Goal: Task Accomplishment & Management: Manage account settings

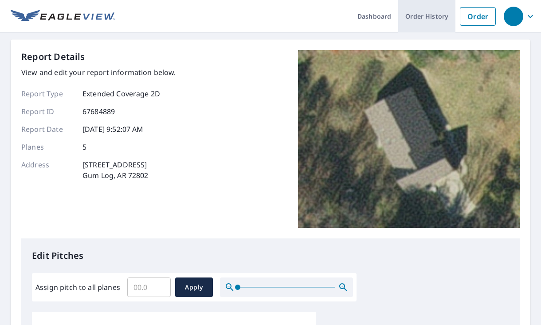
click at [443, 16] on link "Order History" at bounding box center [426, 16] width 57 height 32
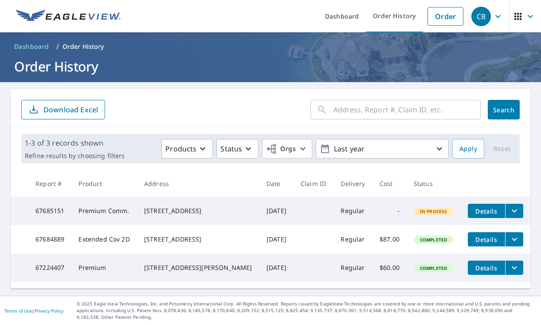
scroll to position [4, 0]
click at [510, 237] on icon "filesDropdownBtn-67684889" at bounding box center [514, 239] width 11 height 11
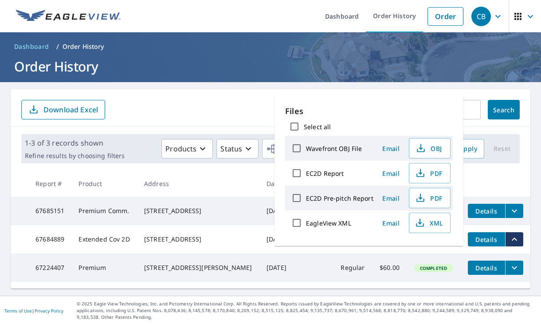
click at [484, 235] on span "Details" at bounding box center [486, 239] width 27 height 8
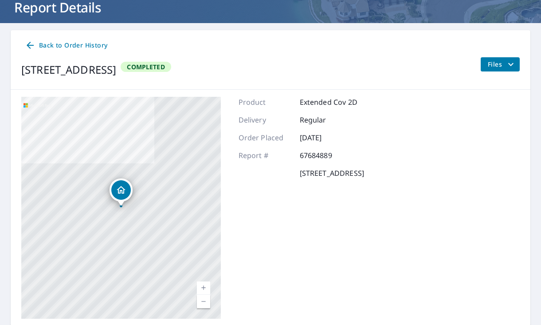
scroll to position [56, 0]
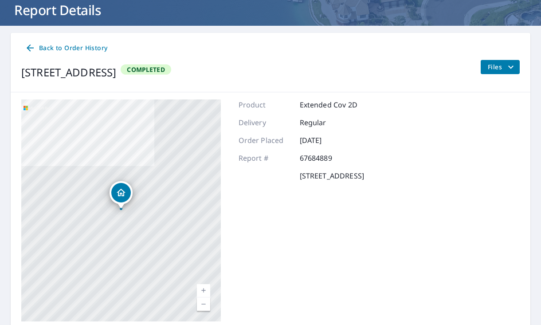
click at [510, 67] on icon "filesDropdownBtn-67684889" at bounding box center [511, 67] width 11 height 11
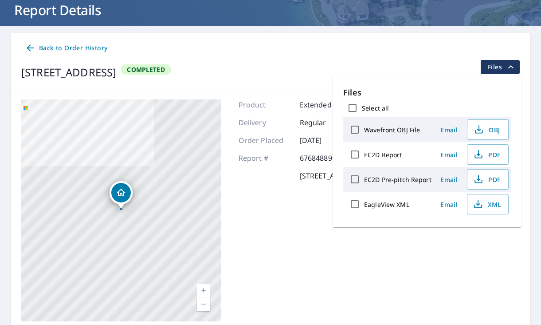
click at [398, 204] on label "EagleView XML" at bounding box center [386, 204] width 45 height 8
click at [364, 204] on input "EagleView XML" at bounding box center [354, 204] width 19 height 19
checkbox input "true"
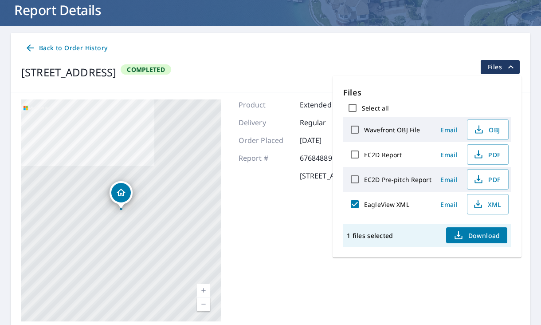
click at [43, 50] on span "Back to Order History" at bounding box center [66, 48] width 82 height 11
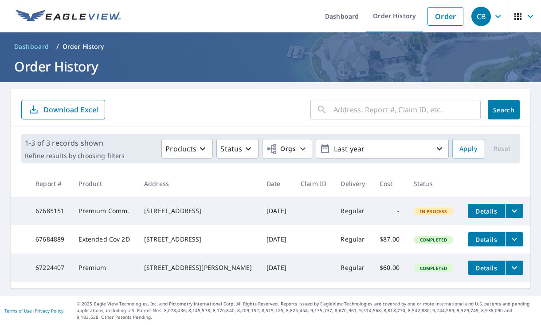
scroll to position [4, 0]
click at [509, 241] on icon "filesDropdownBtn-67684889" at bounding box center [514, 239] width 11 height 11
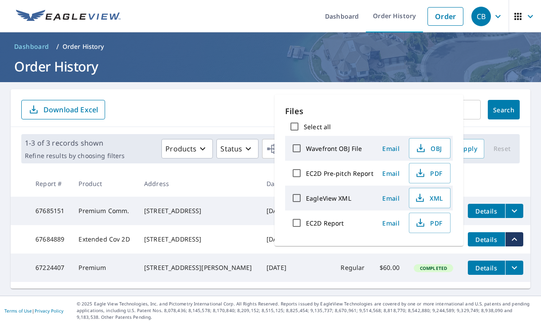
click at [445, 253] on td "Completed" at bounding box center [434, 239] width 54 height 28
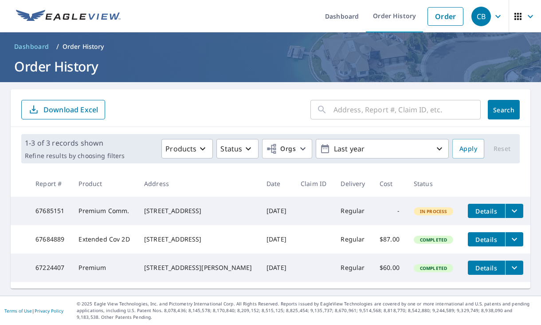
scroll to position [0, 0]
click at [39, 44] on span "Dashboard" at bounding box center [31, 46] width 35 height 9
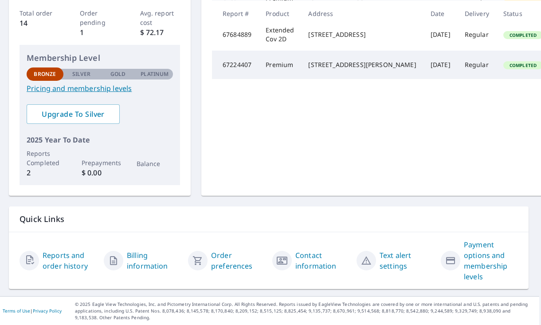
click at [137, 263] on link "Billing information" at bounding box center [154, 260] width 54 height 21
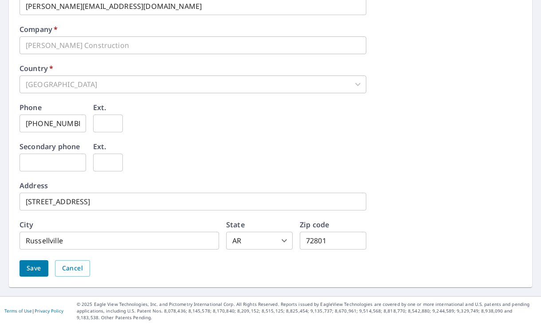
scroll to position [421, 0]
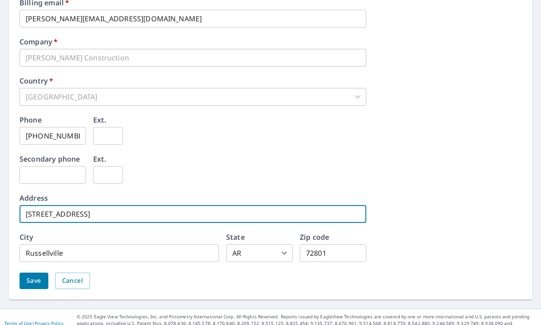
drag, startPoint x: 110, startPoint y: 213, endPoint x: -22, endPoint y: 222, distance: 132.0
click at [0, 222] on html "**********" at bounding box center [270, 162] width 541 height 325
type input "3"
type input "1317 Skyline Dr"
click at [333, 258] on input "72801" at bounding box center [333, 253] width 67 height 18
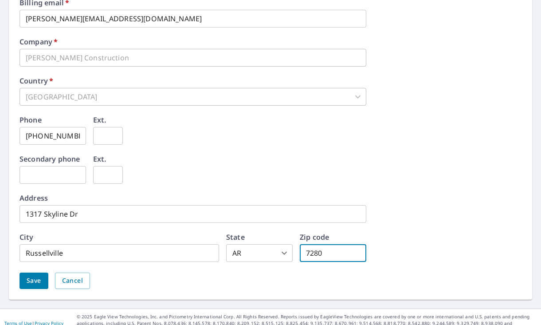
type input "72802"
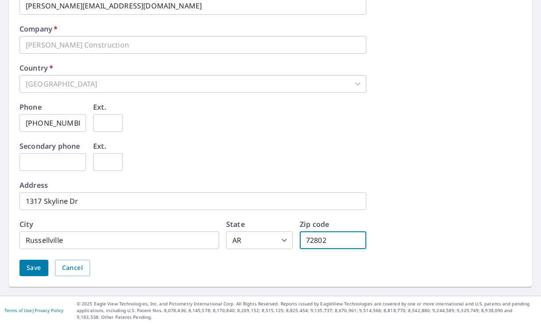
scroll to position [434, 0]
click at [28, 266] on span "Save" at bounding box center [34, 268] width 15 height 11
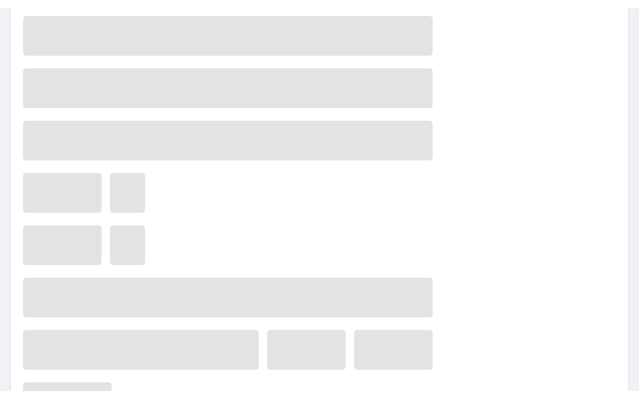
scroll to position [0, 0]
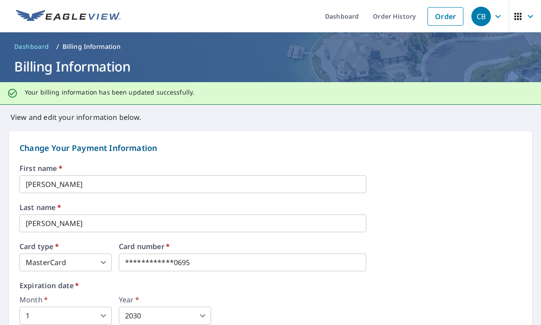
click at [32, 49] on span "Dashboard" at bounding box center [31, 46] width 35 height 9
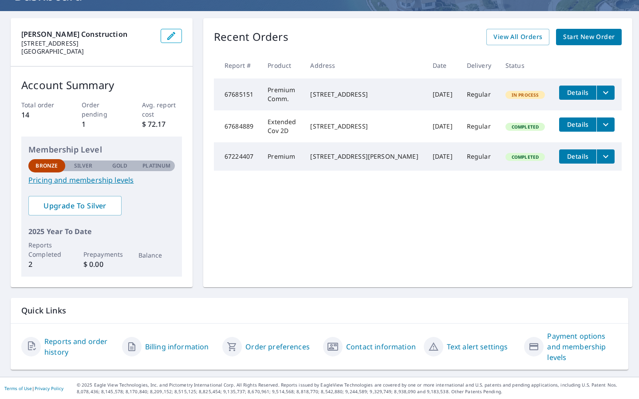
scroll to position [71, 0]
click at [265, 324] on link "Order preferences" at bounding box center [277, 346] width 64 height 11
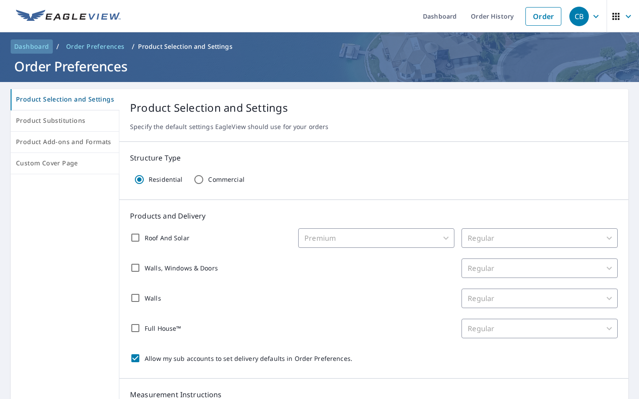
click at [39, 43] on span "Dashboard" at bounding box center [31, 46] width 35 height 9
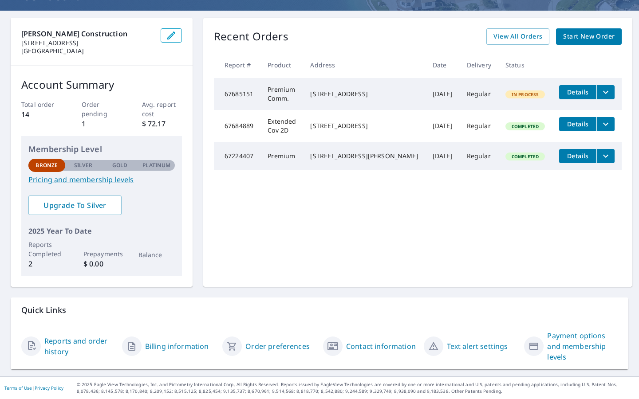
scroll to position [71, 0]
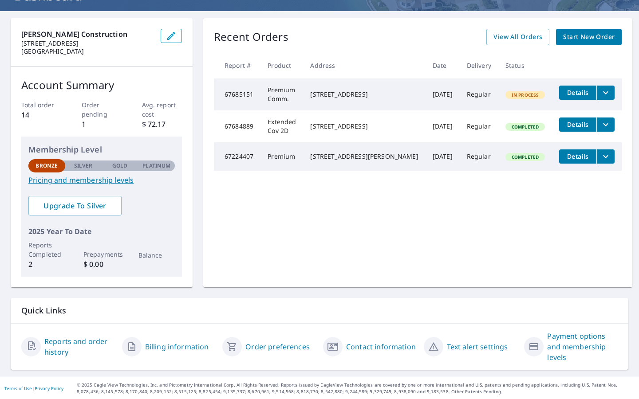
click at [55, 324] on link "Reports and order history" at bounding box center [79, 346] width 71 height 21
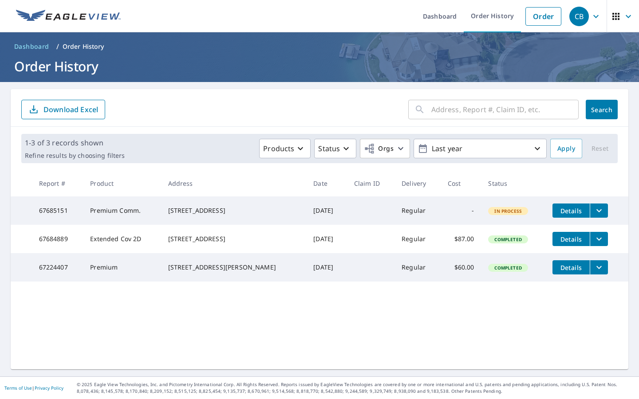
click at [541, 244] on icon "filesDropdownBtn-67684889" at bounding box center [598, 239] width 11 height 11
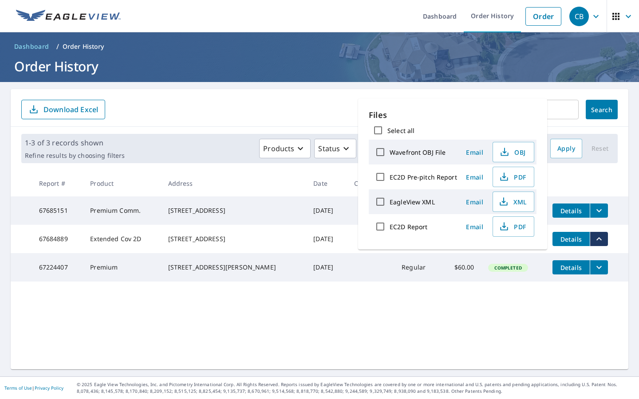
click at [541, 20] on icon "button" at bounding box center [628, 16] width 11 height 11
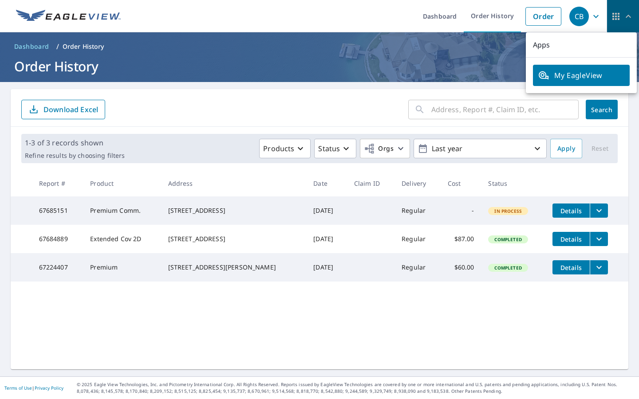
click at [541, 18] on icon "button" at bounding box center [615, 16] width 11 height 11
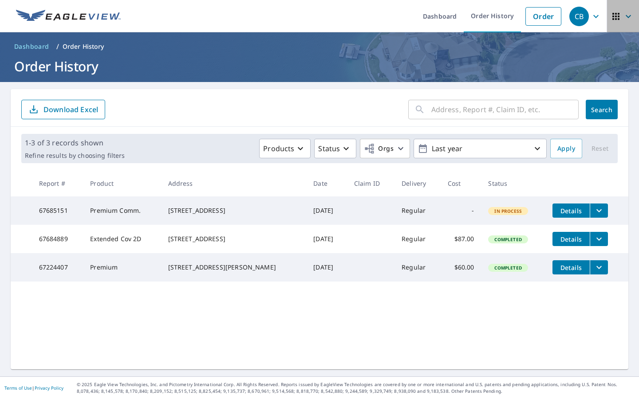
click at [541, 18] on icon "button" at bounding box center [628, 16] width 11 height 11
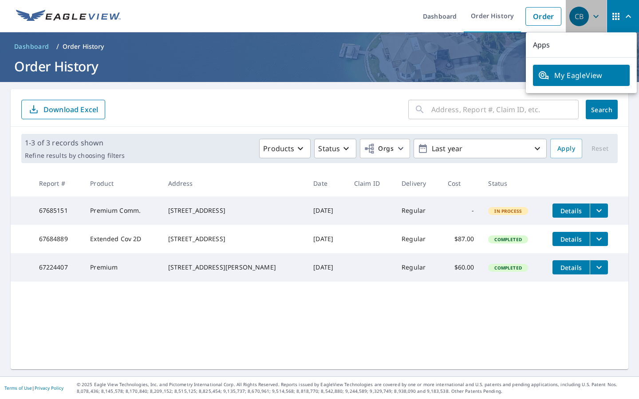
click at [541, 20] on div "CB" at bounding box center [579, 17] width 20 height 20
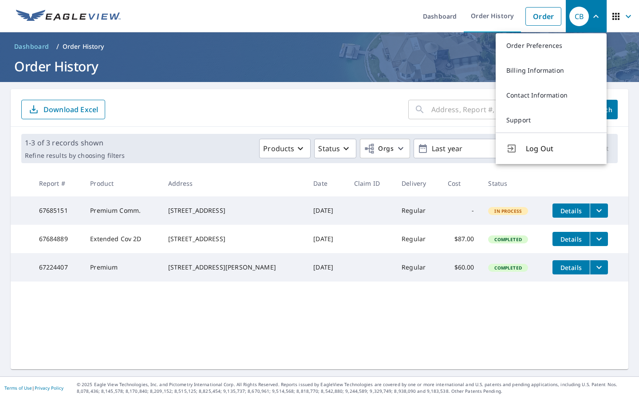
click at [392, 81] on header "Dashboard / Order History Order History" at bounding box center [319, 57] width 639 height 50
